Goal: Task Accomplishment & Management: Manage account settings

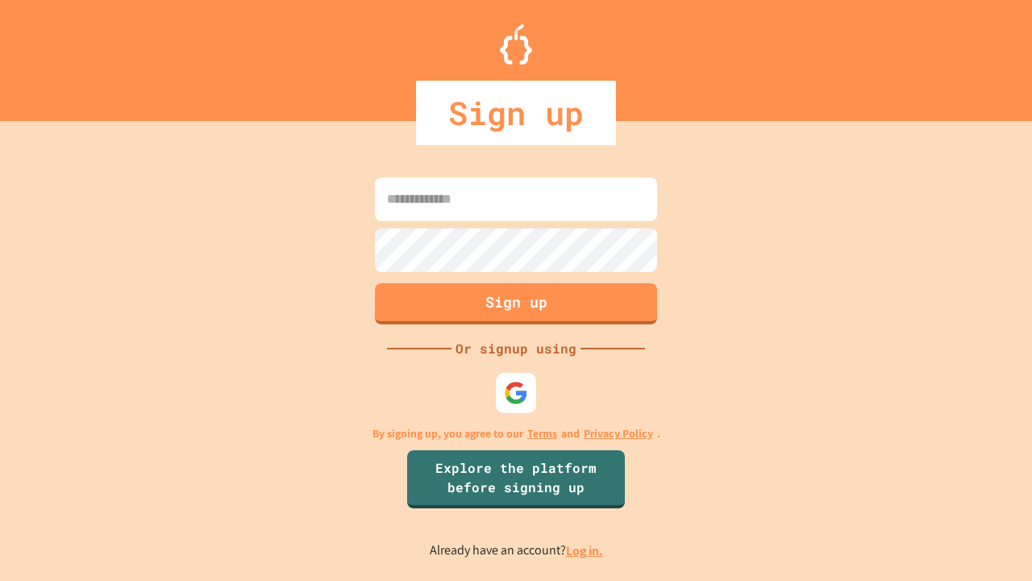
click at [585, 550] on link "Log in." at bounding box center [584, 550] width 37 height 17
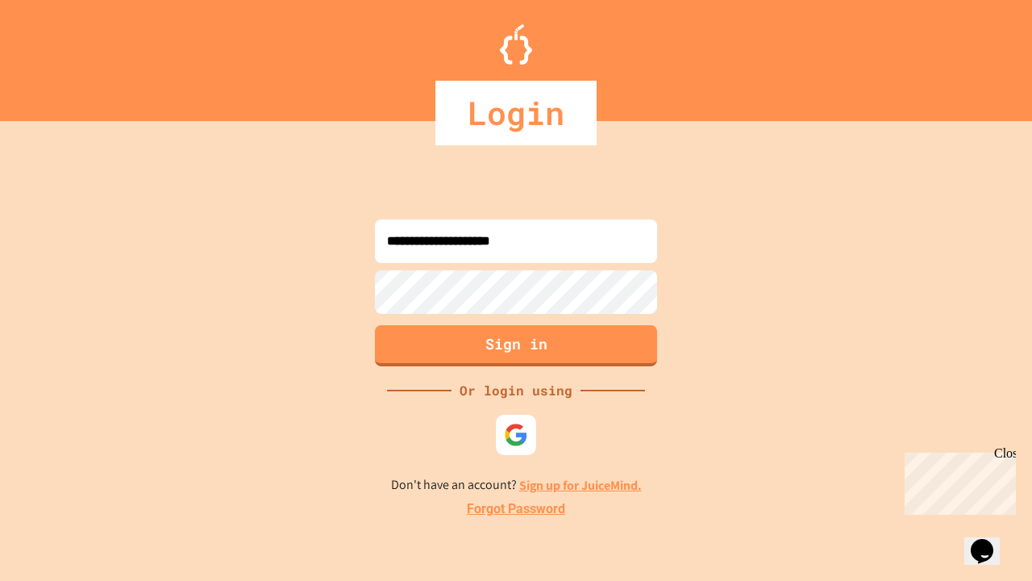
type input "**********"
